Goal: Information Seeking & Learning: Check status

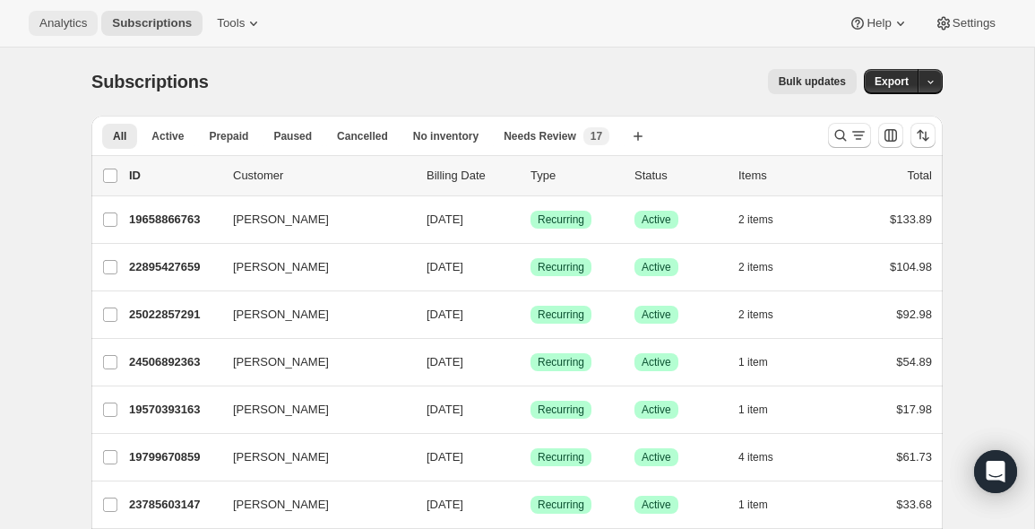
click at [73, 17] on span "Analytics" at bounding box center [62, 23] width 47 height 14
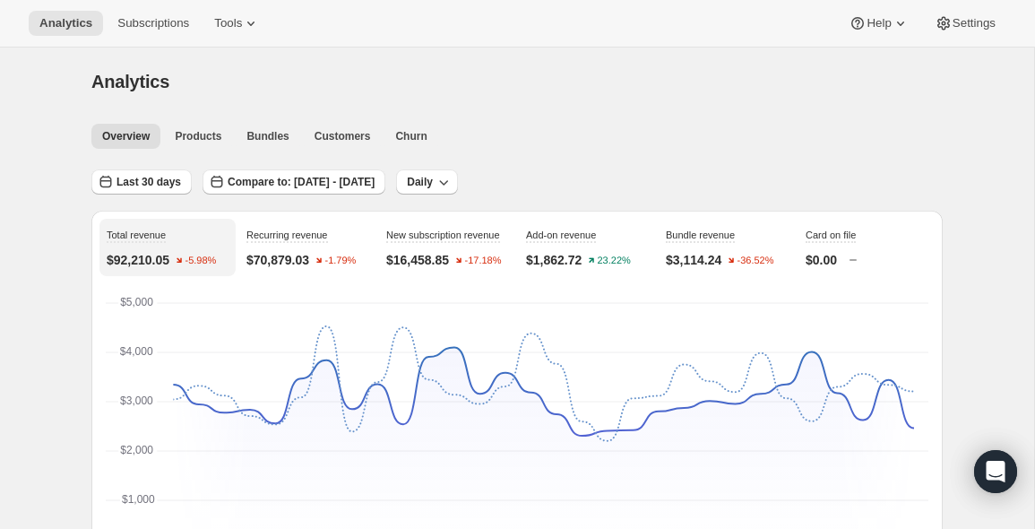
click at [471, 253] on div "New subscription revenue $16,458.85 -17.18%" at bounding box center [447, 247] width 136 height 57
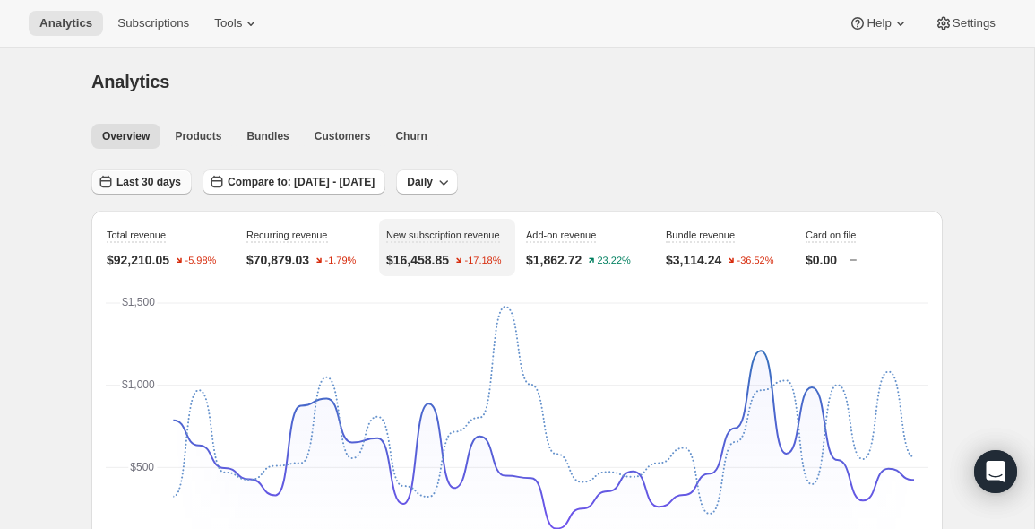
click at [168, 189] on button "Last 30 days" at bounding box center [141, 181] width 100 height 25
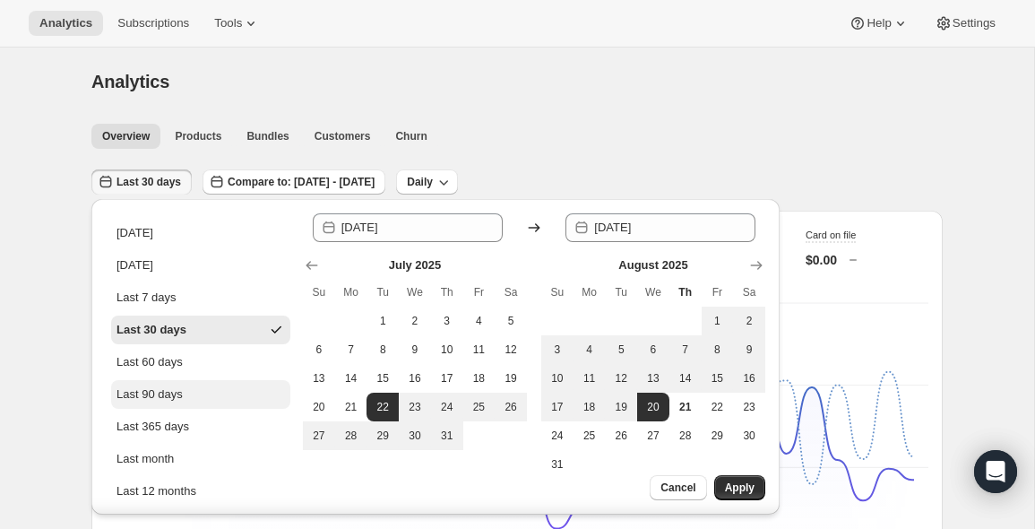
click at [186, 392] on button "Last 90 days" at bounding box center [200, 394] width 179 height 29
type input "[DATE]"
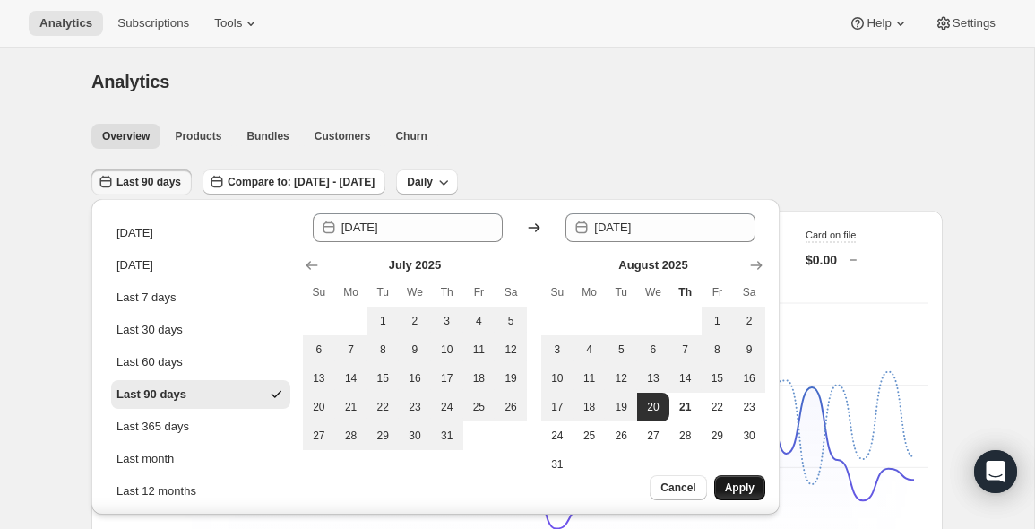
click at [746, 486] on span "Apply" at bounding box center [740, 487] width 30 height 14
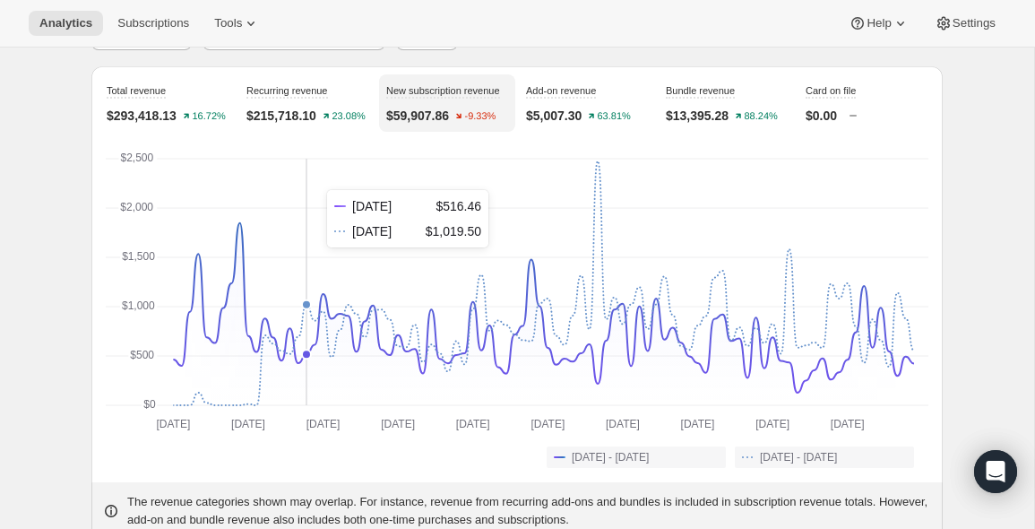
scroll to position [143, 0]
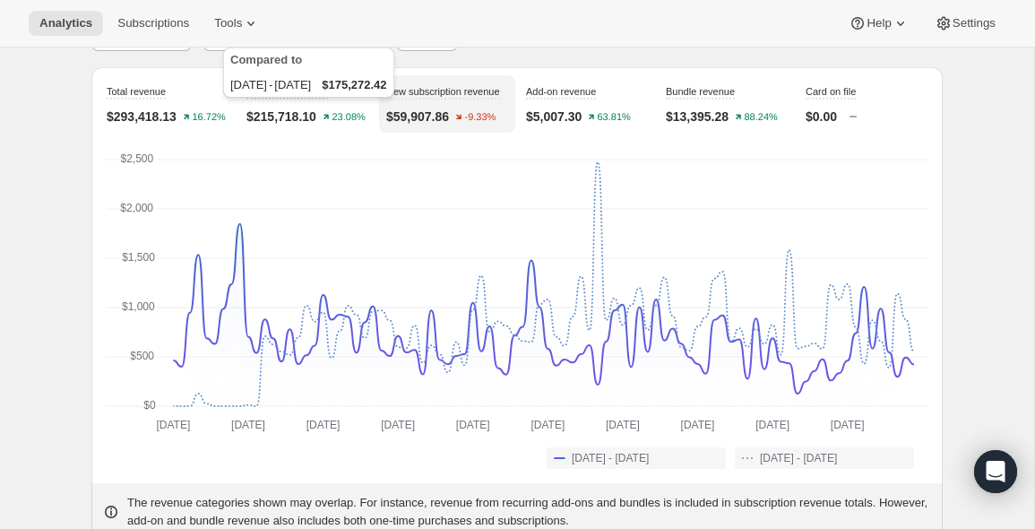
click at [338, 114] on text "23.08%" at bounding box center [348, 117] width 34 height 11
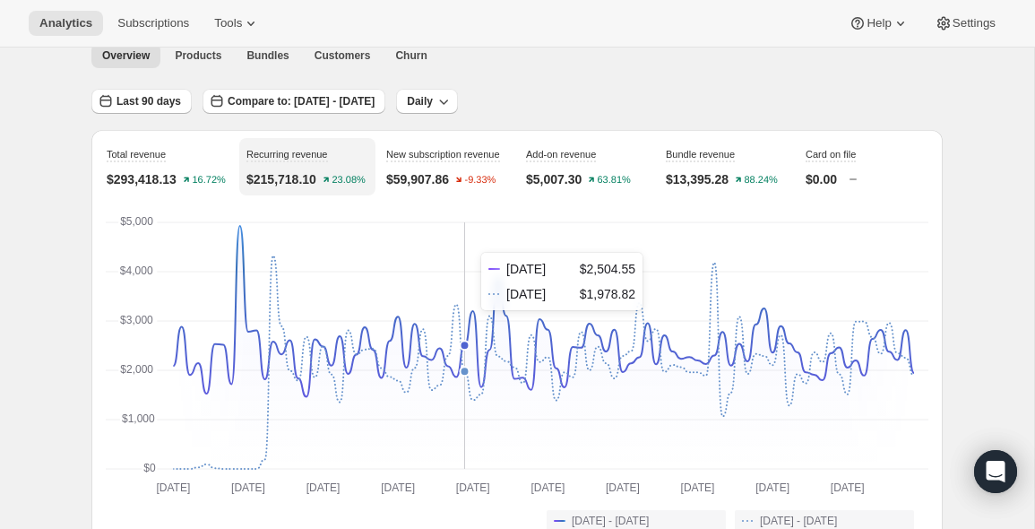
scroll to position [78, 0]
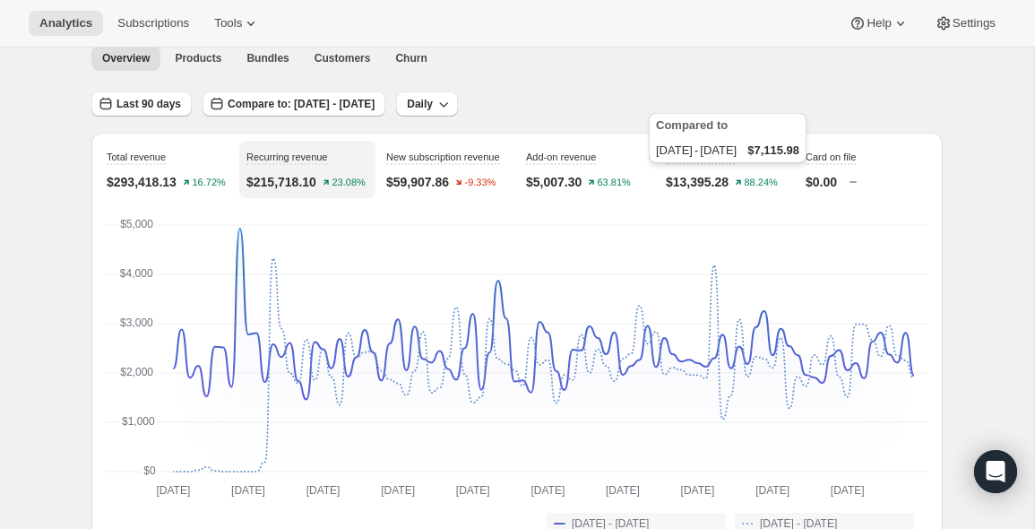
click at [753, 170] on div "Compared to [DATE] - [DATE] $7,115.98" at bounding box center [727, 141] width 165 height 65
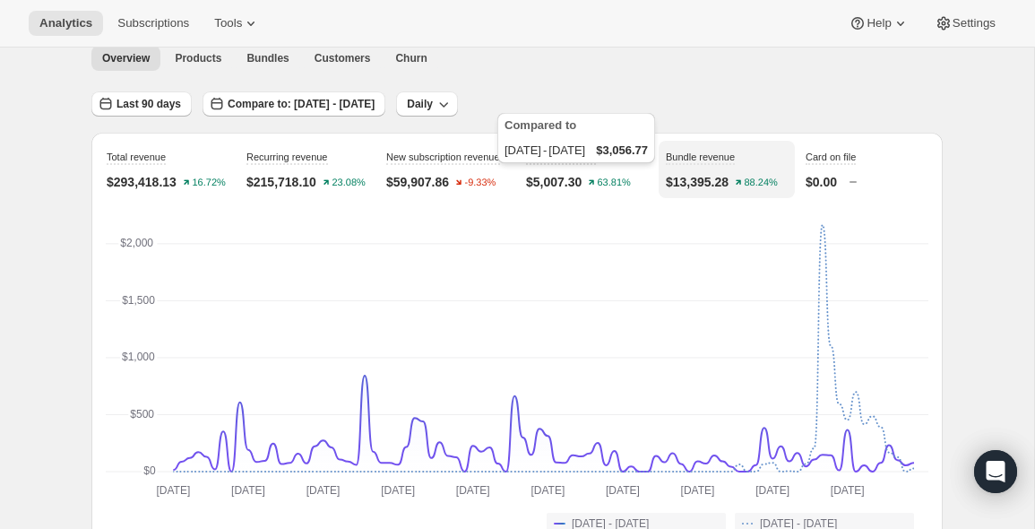
click at [626, 170] on div "Compared to [DATE] - [DATE] $3,056.77" at bounding box center [576, 141] width 165 height 65
